Goal: Information Seeking & Learning: Understand process/instructions

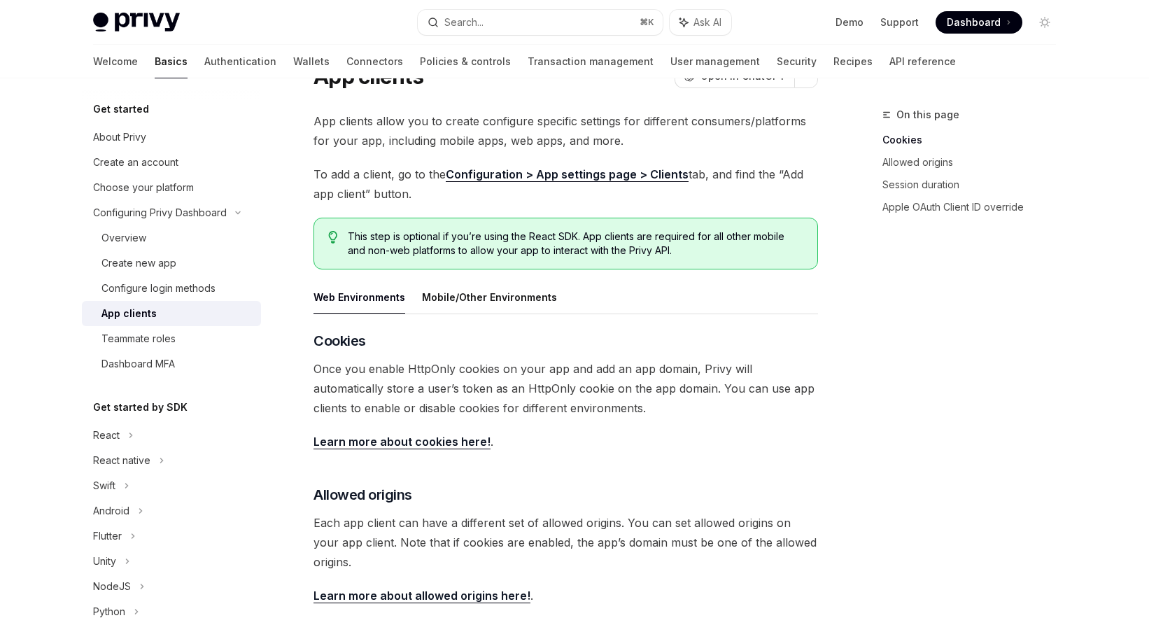
scroll to position [62, 0]
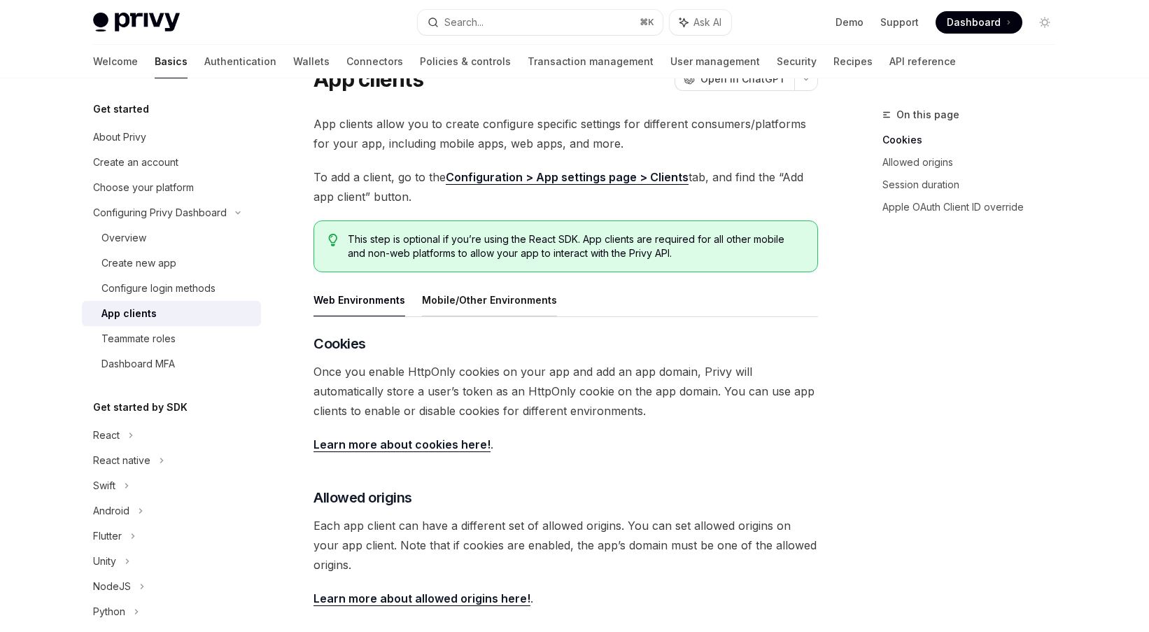
click at [490, 297] on button "Mobile/Other Environments" at bounding box center [489, 299] width 135 height 33
type textarea "*"
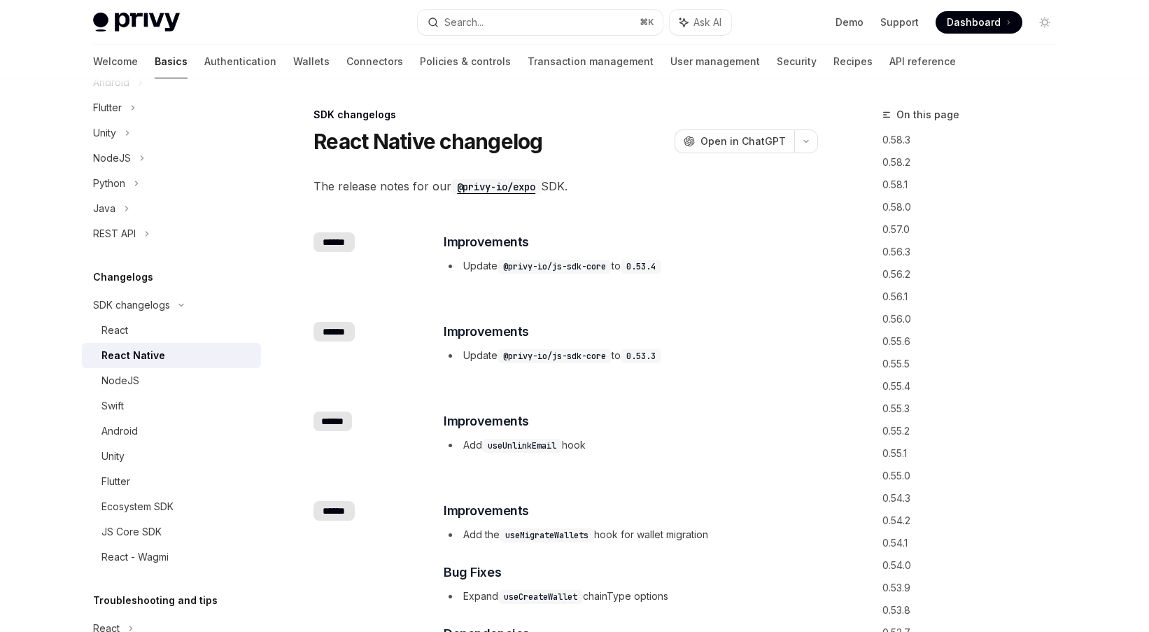
click at [503, 183] on code "@privy-io/expo" at bounding box center [496, 186] width 90 height 15
drag, startPoint x: 452, startPoint y: 185, endPoint x: 789, endPoint y: 5, distance: 382.4
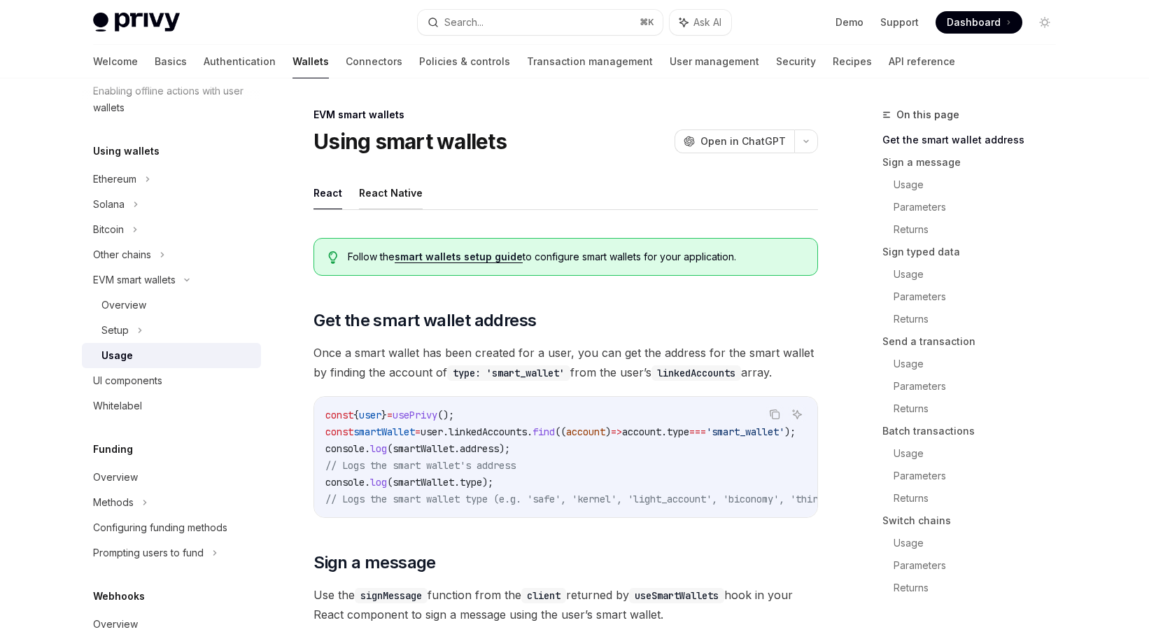
click at [389, 188] on button "React Native" at bounding box center [391, 192] width 64 height 33
type textarea "*"
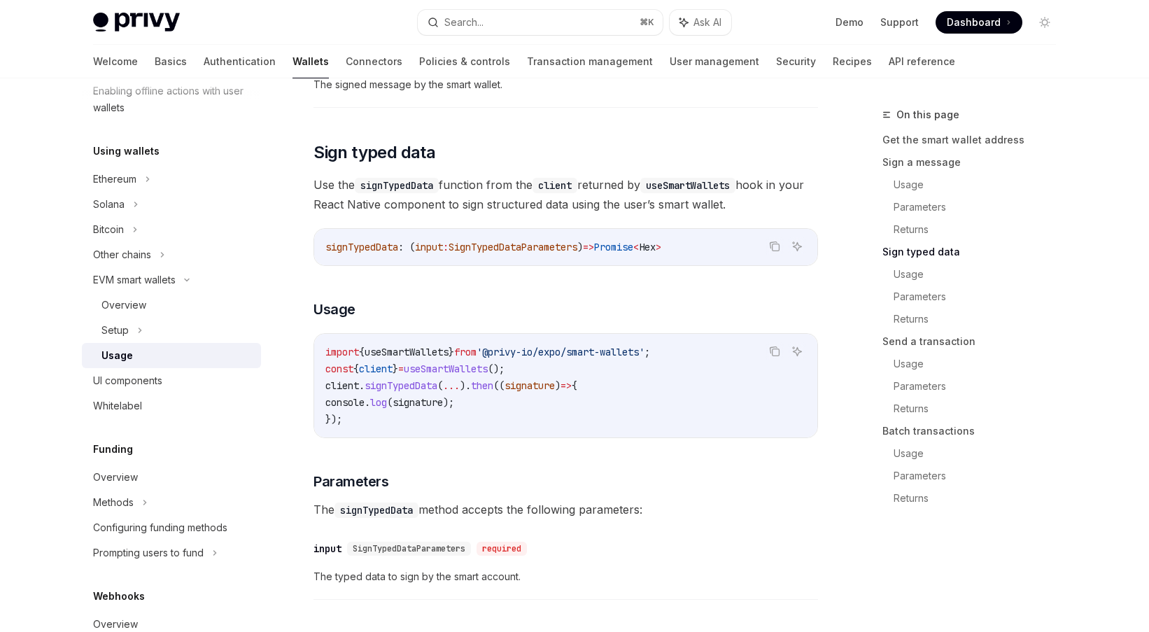
scroll to position [1026, 0]
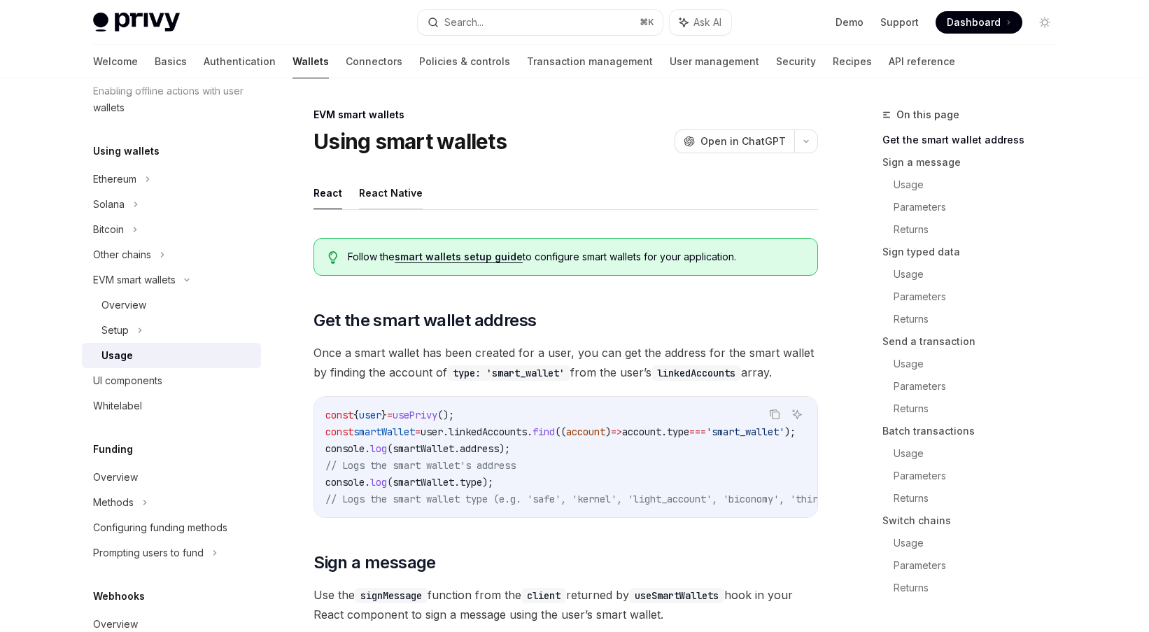
click at [359, 187] on button "React Native" at bounding box center [391, 192] width 64 height 33
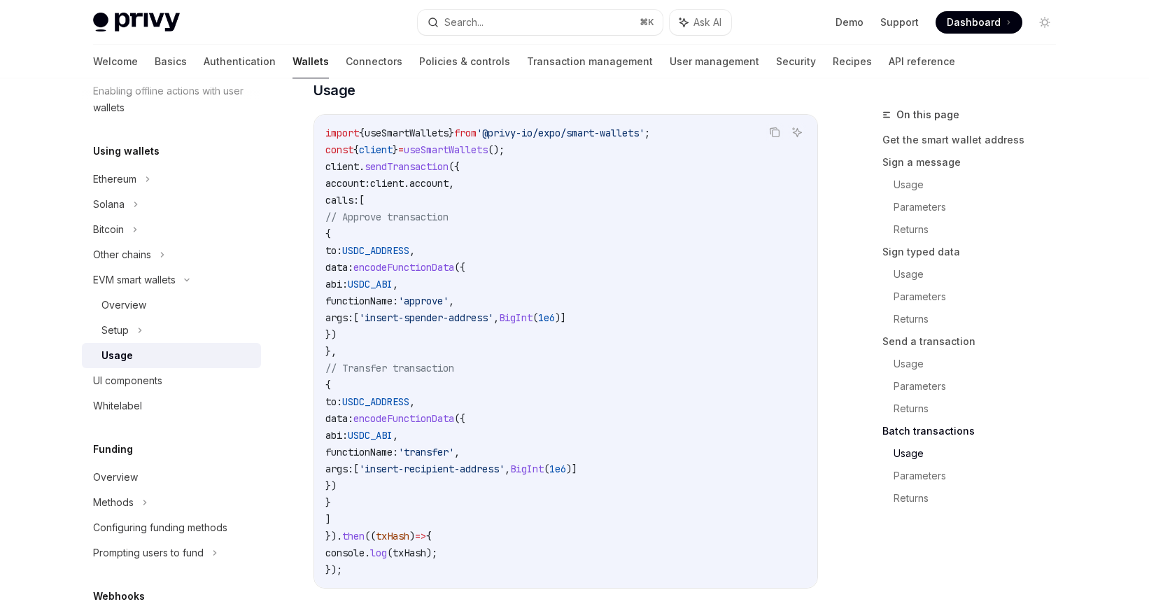
scroll to position [2586, 0]
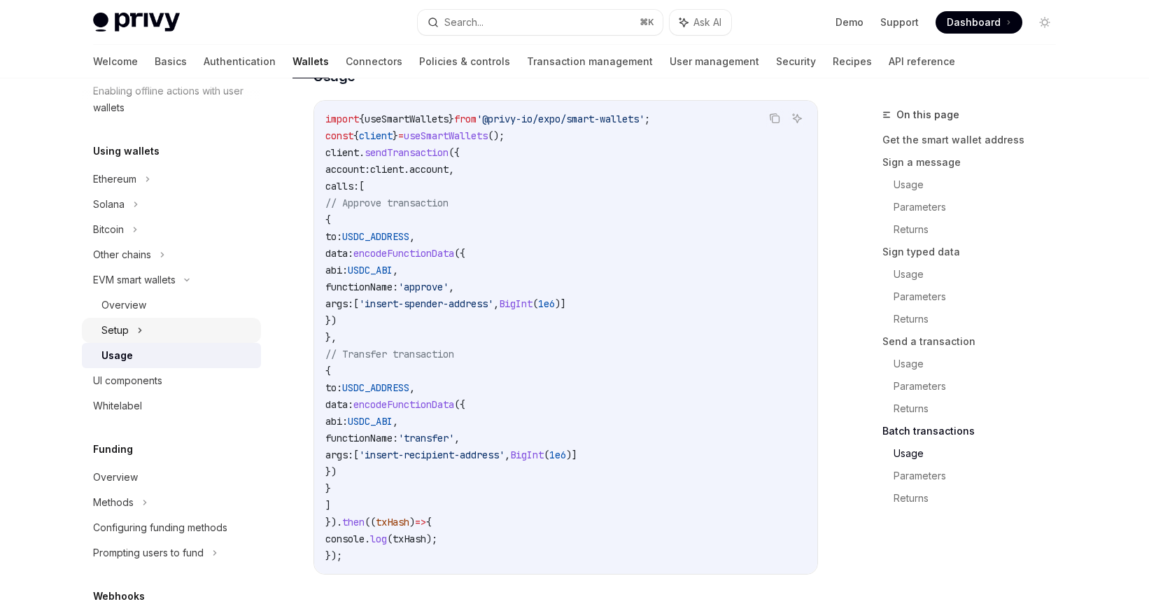
click at [159, 330] on div "Setup" at bounding box center [171, 330] width 179 height 25
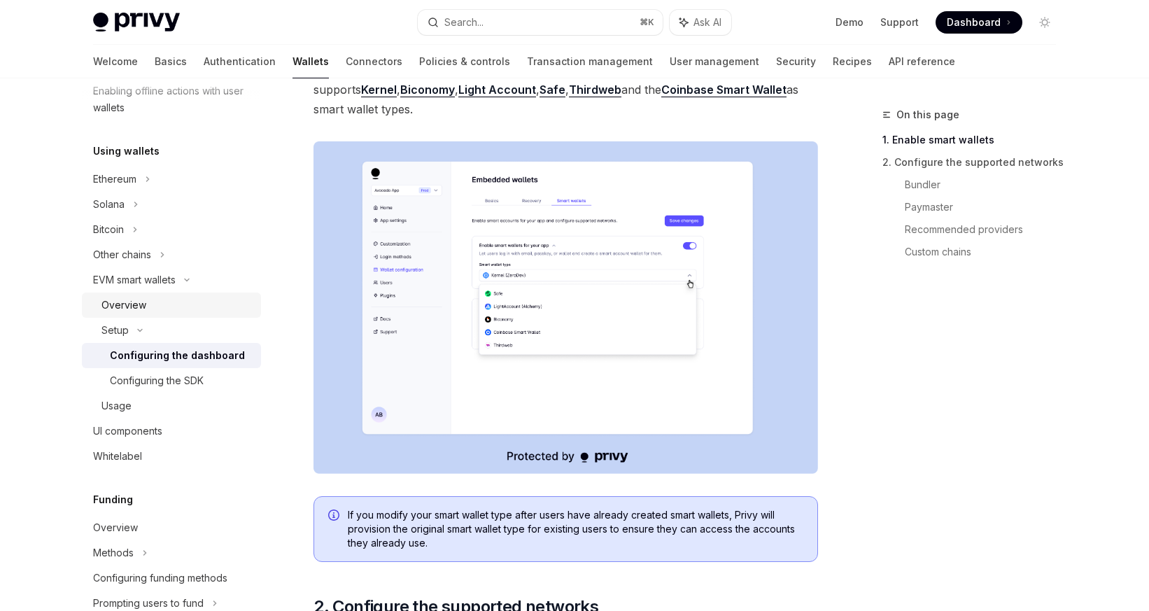
scroll to position [255, 0]
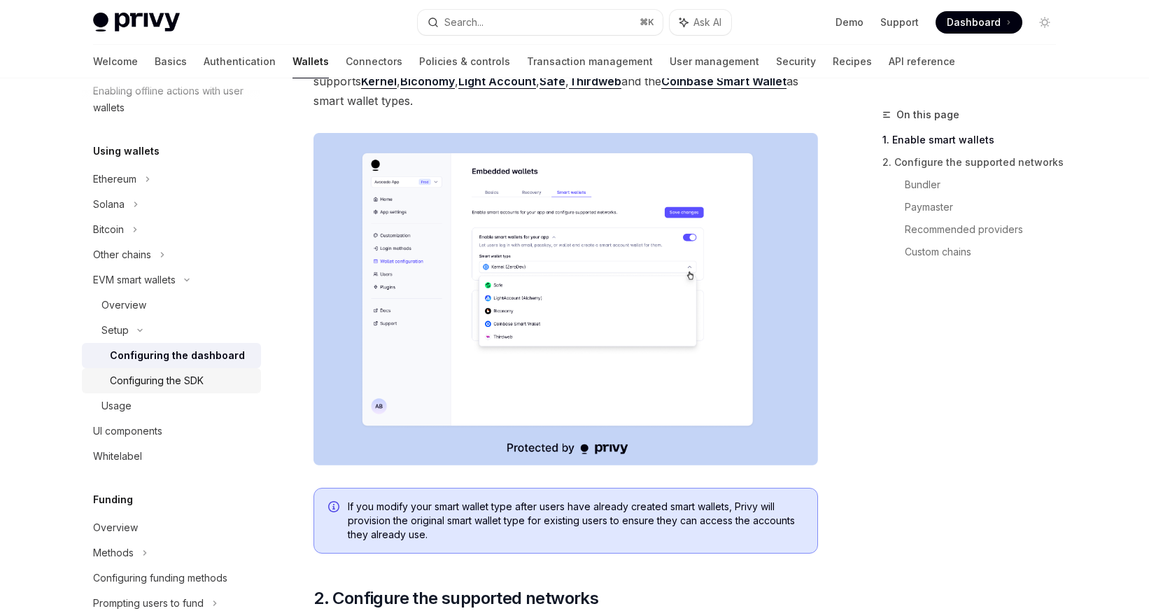
click at [163, 377] on div "Configuring the SDK" at bounding box center [157, 380] width 94 height 17
type textarea "*"
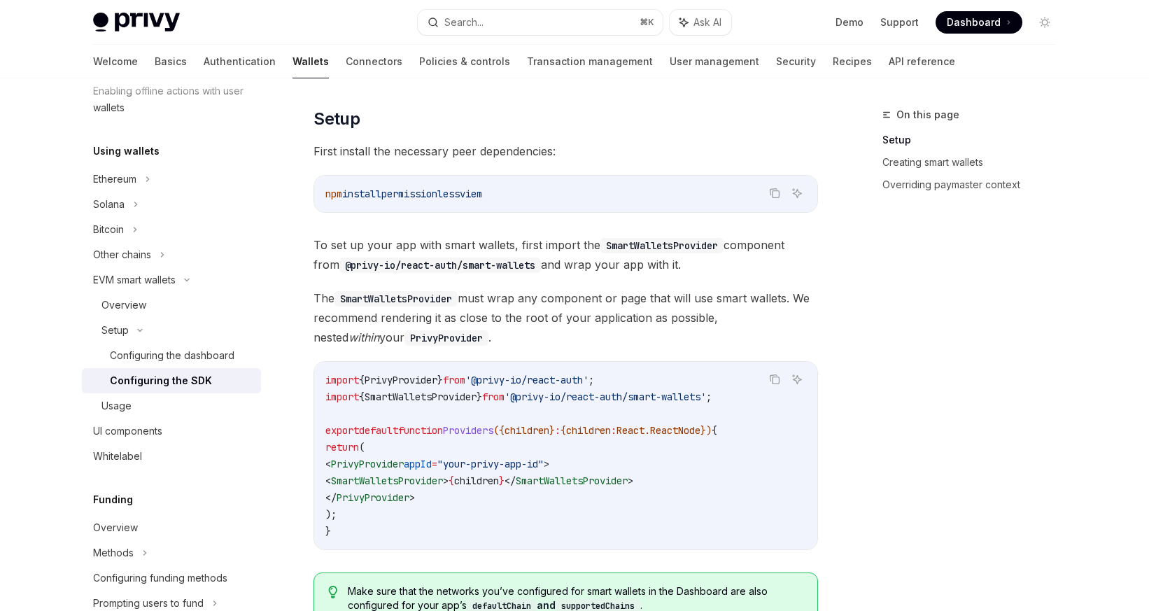
scroll to position [266, 0]
